Goal: Information Seeking & Learning: Learn about a topic

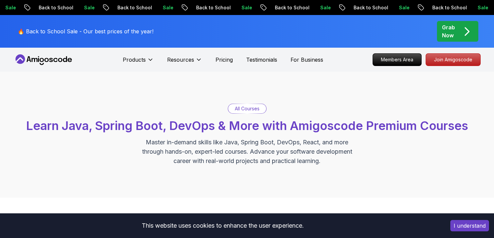
click at [480, 227] on button "I understand" at bounding box center [469, 225] width 39 height 11
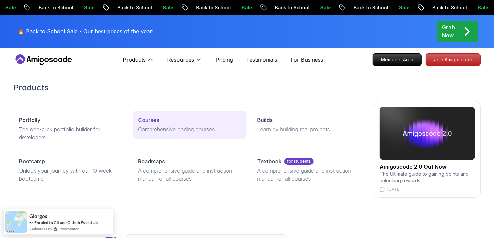
click at [156, 119] on p "Courses" at bounding box center [148, 120] width 21 height 8
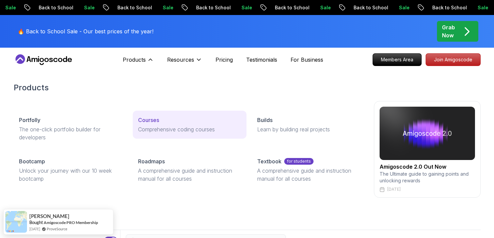
click at [161, 118] on div "Courses" at bounding box center [189, 120] width 103 height 8
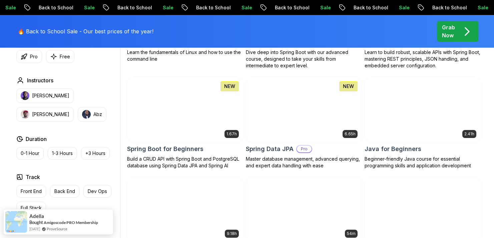
scroll to position [181, 0]
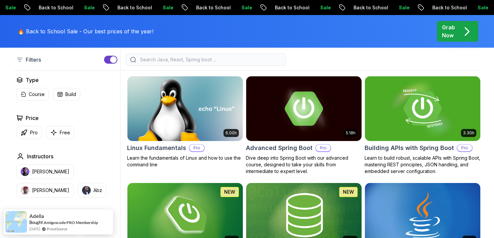
click at [189, 62] on input "search" at bounding box center [210, 59] width 143 height 7
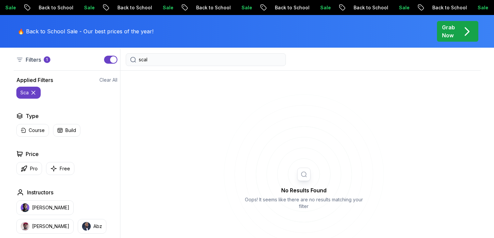
type input "scala"
